Goal: Check status: Check status

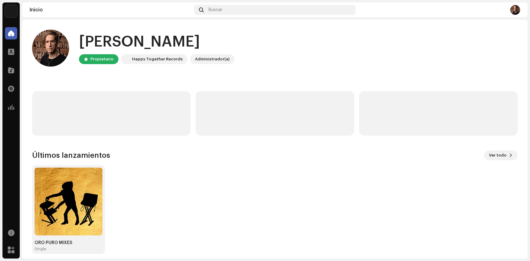
scroll to position [5, 0]
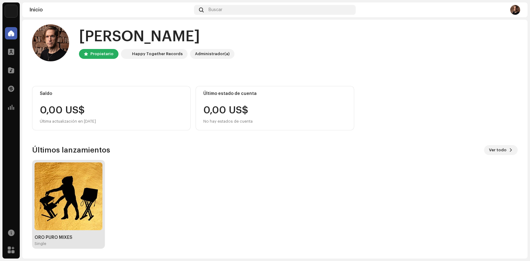
click at [65, 195] on img at bounding box center [69, 196] width 68 height 68
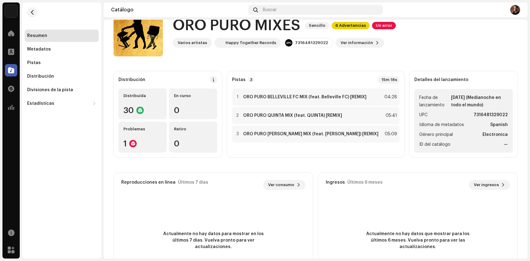
scroll to position [22, 0]
click at [135, 104] on div "Distribuída 30" at bounding box center [142, 104] width 48 height 31
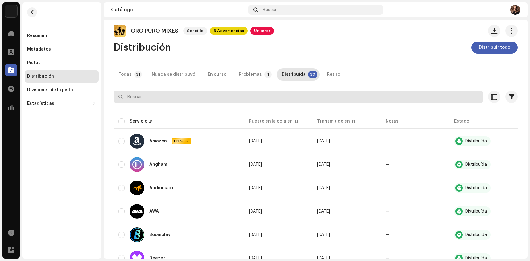
scroll to position [11, 0]
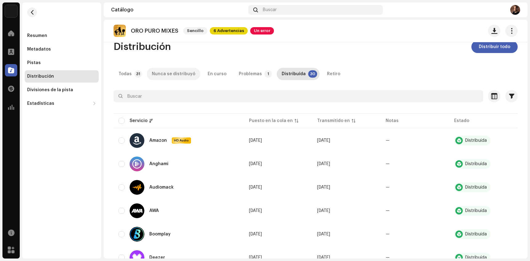
click at [168, 74] on div "Nunca se distribuyó" at bounding box center [173, 74] width 43 height 12
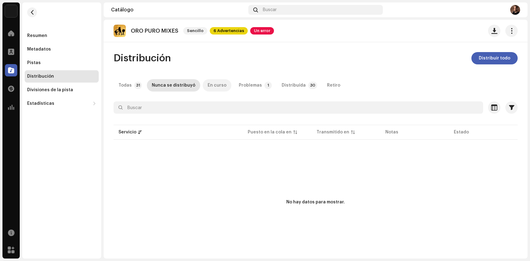
click at [214, 88] on div "En curso" at bounding box center [217, 85] width 19 height 12
click at [250, 88] on div "Problemas" at bounding box center [250, 85] width 23 height 12
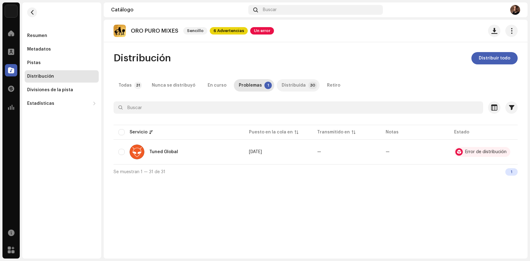
click at [290, 85] on div "Distribuída" at bounding box center [294, 85] width 24 height 12
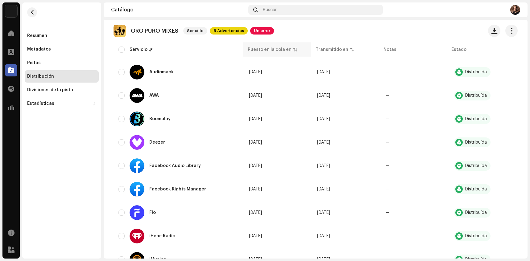
scroll to position [128, 0]
click at [279, 47] on div "Puesto en la cola en" at bounding box center [270, 50] width 44 height 6
click at [293, 49] on p-sorticon at bounding box center [295, 50] width 4 height 4
click at [350, 50] on p-sorticon at bounding box center [352, 50] width 4 height 4
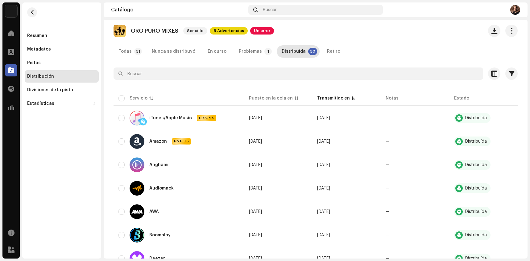
scroll to position [0, 0]
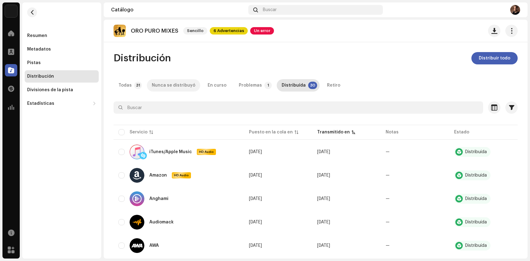
click at [183, 85] on div "Nunca se distribuyó" at bounding box center [173, 85] width 43 height 12
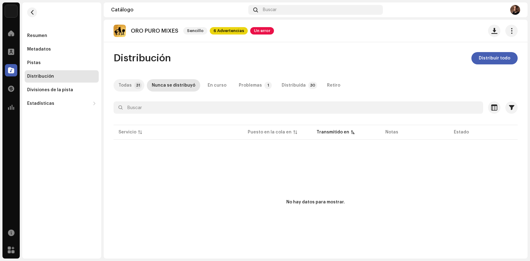
click at [130, 84] on div "Todas" at bounding box center [124, 85] width 13 height 12
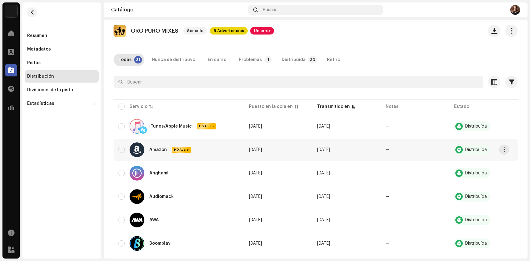
scroll to position [27, 0]
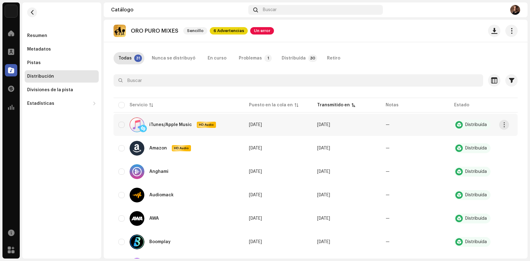
click at [259, 123] on span "[DATE]" at bounding box center [255, 125] width 13 height 4
click at [386, 124] on re-a-table-badge "—" at bounding box center [387, 125] width 4 height 4
click at [503, 125] on span "button" at bounding box center [504, 124] width 5 height 5
click at [364, 96] on div at bounding box center [315, 92] width 404 height 10
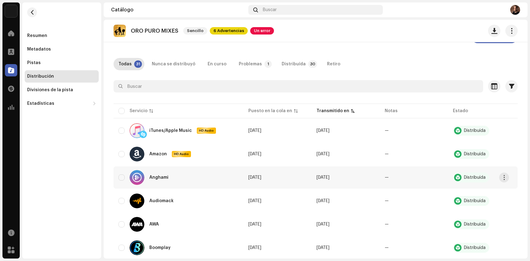
scroll to position [0, 0]
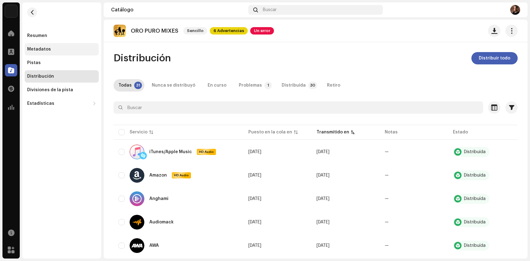
click at [40, 52] on div "Metadatos" at bounding box center [62, 49] width 74 height 12
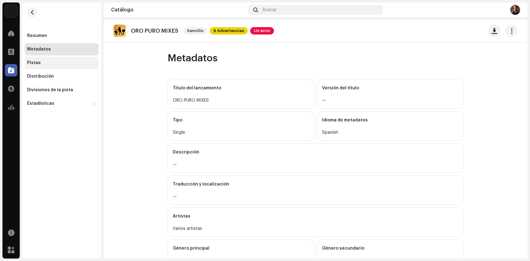
click at [38, 60] on div "Pistas" at bounding box center [34, 62] width 14 height 5
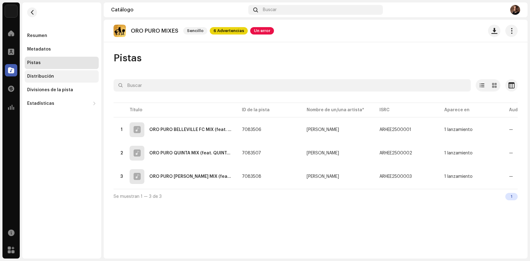
click at [36, 75] on div "Distribución" at bounding box center [40, 76] width 27 height 5
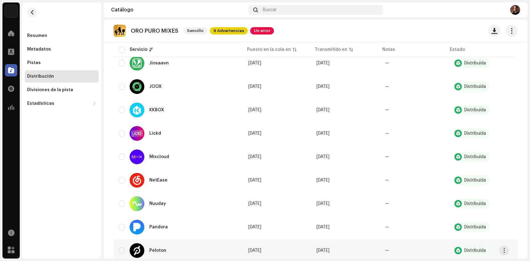
scroll to position [392, 0]
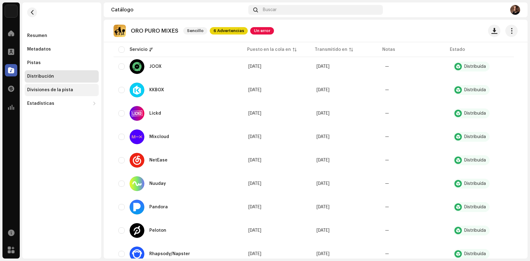
click at [71, 88] on div "Divisiones de la pista" at bounding box center [61, 90] width 69 height 5
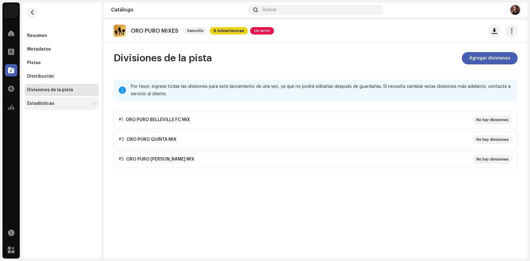
click at [55, 101] on div "Estadísticas" at bounding box center [62, 103] width 74 height 12
